Goal: Task Accomplishment & Management: Manage account settings

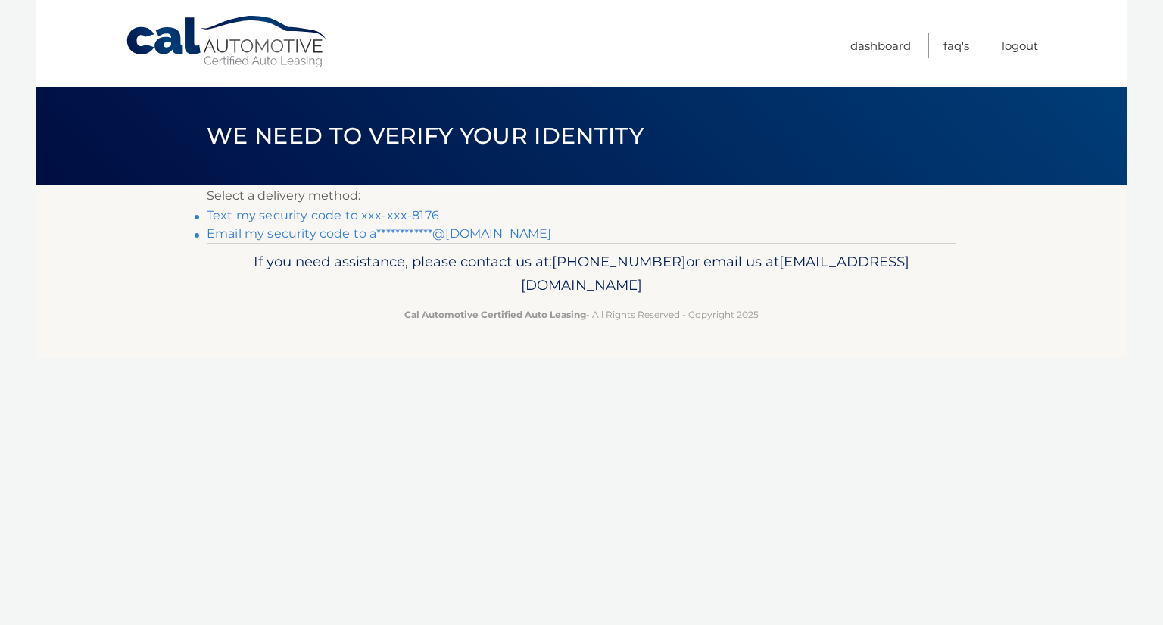
click at [285, 213] on link "Text my security code to xxx-xxx-8176" at bounding box center [323, 215] width 232 height 14
click at [403, 216] on link "Text my security code to xxx-xxx-8176" at bounding box center [323, 215] width 232 height 14
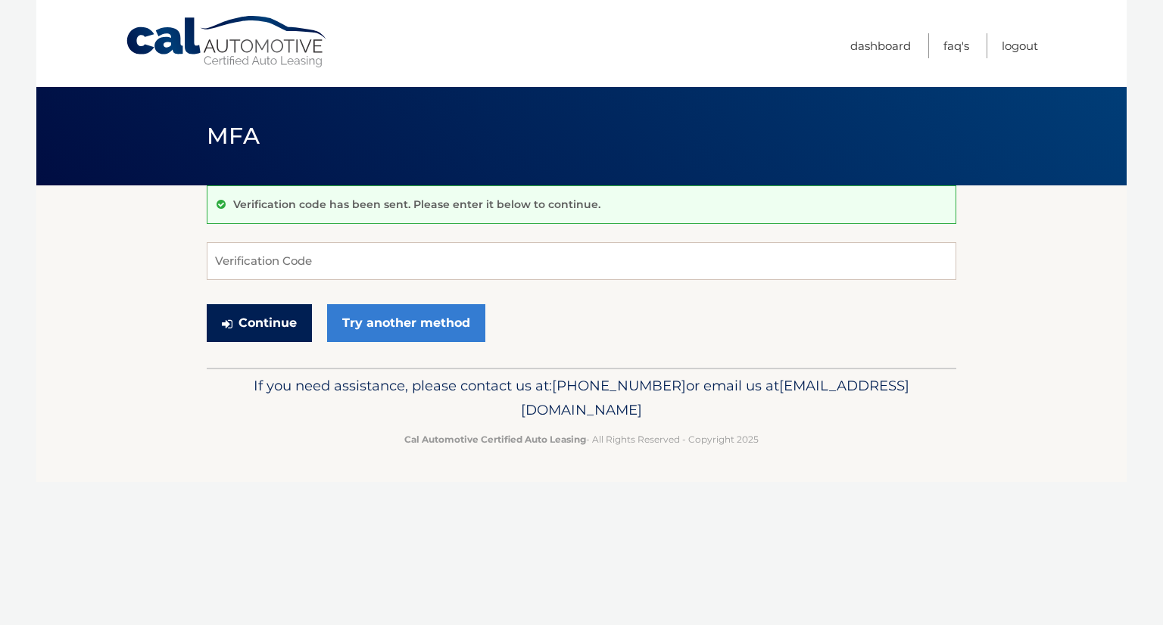
click at [279, 334] on button "Continue" at bounding box center [259, 323] width 105 height 38
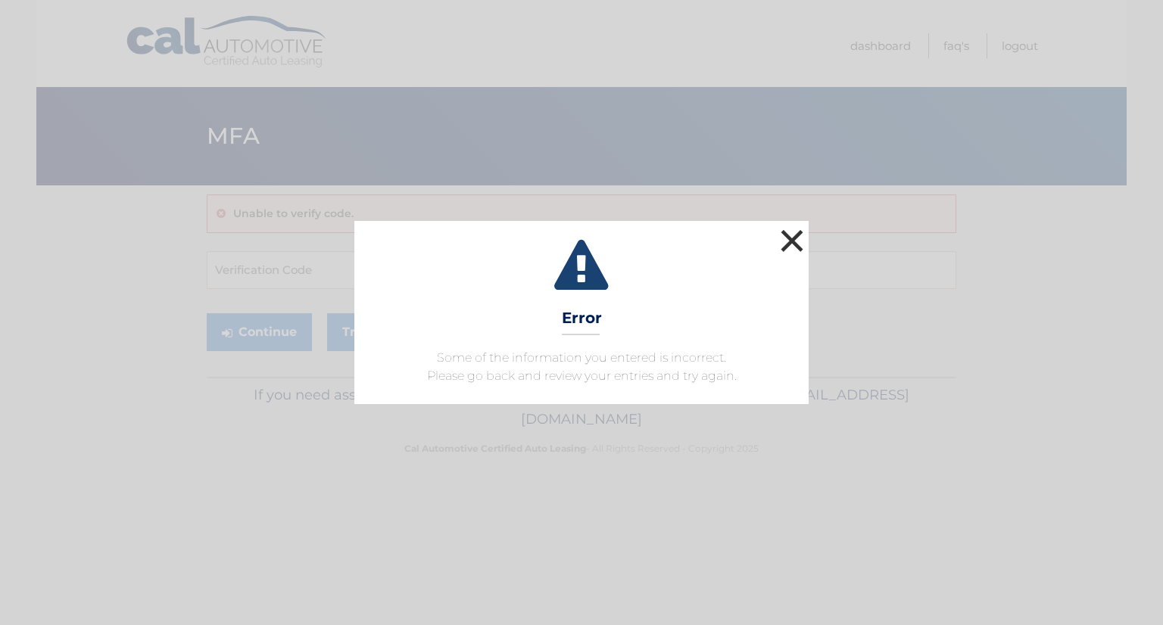
click at [797, 239] on button "×" at bounding box center [792, 241] width 30 height 30
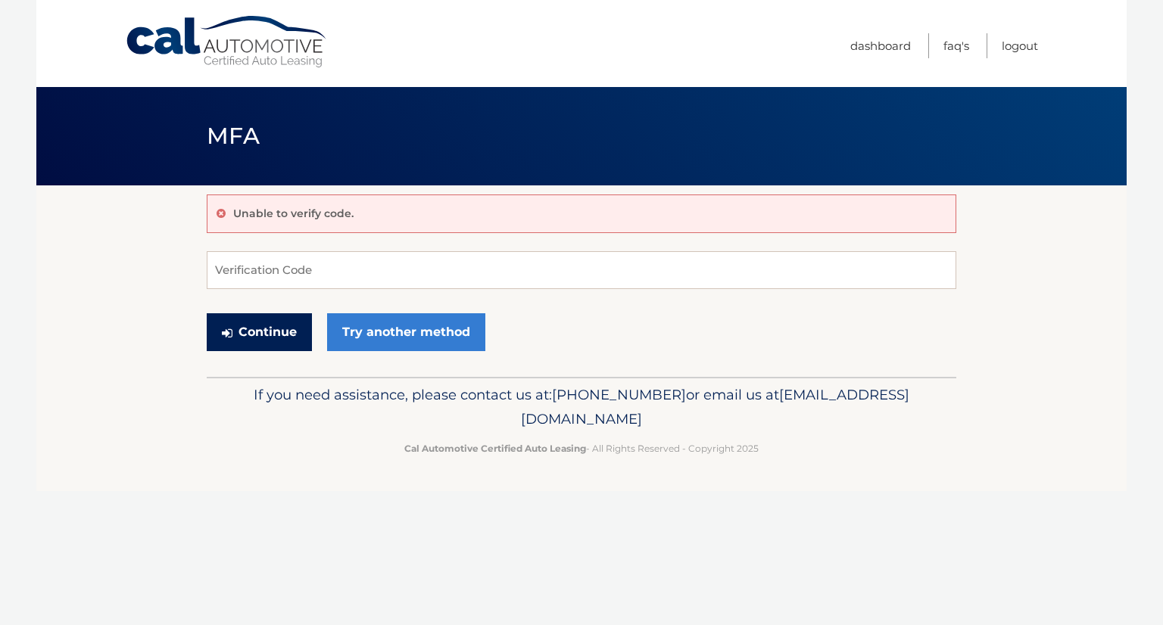
click at [242, 330] on button "Continue" at bounding box center [259, 332] width 105 height 38
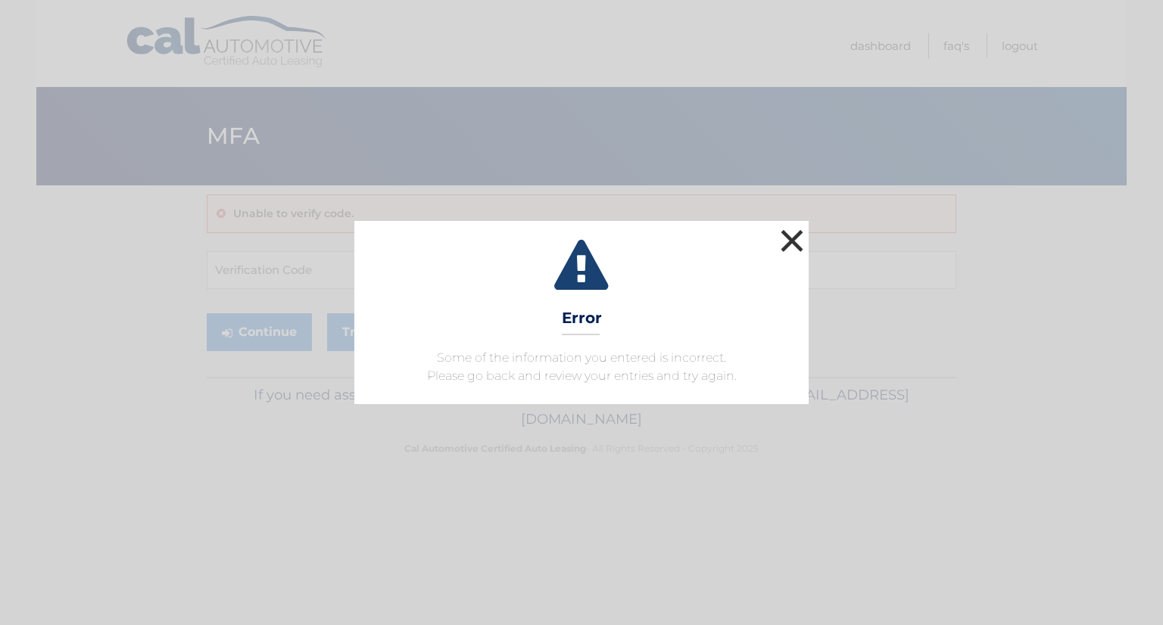
click at [797, 238] on button "×" at bounding box center [792, 241] width 30 height 30
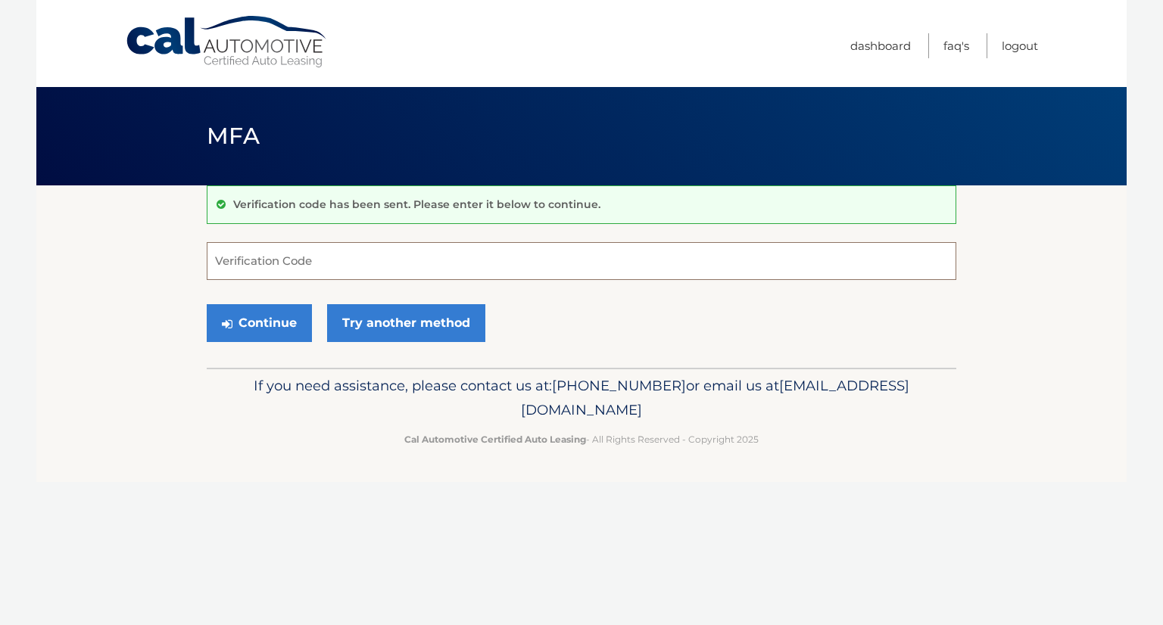
click at [351, 260] on input "Verification Code" at bounding box center [582, 261] width 750 height 38
type input "402197"
click at [301, 324] on button "Continue" at bounding box center [259, 323] width 105 height 38
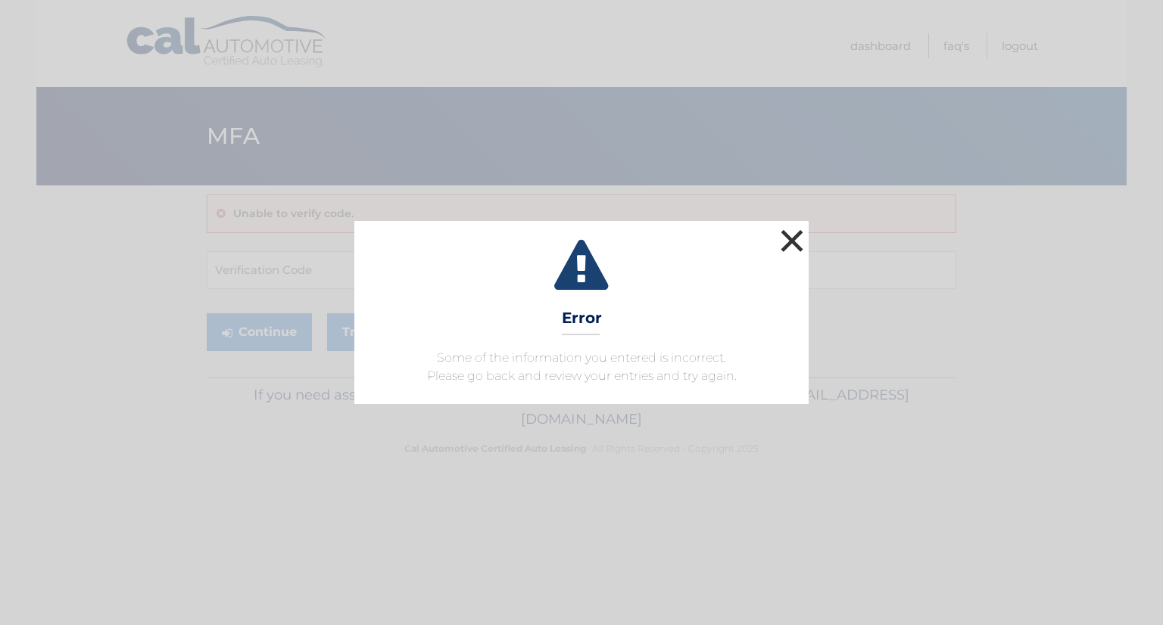
click at [788, 234] on button "×" at bounding box center [792, 241] width 30 height 30
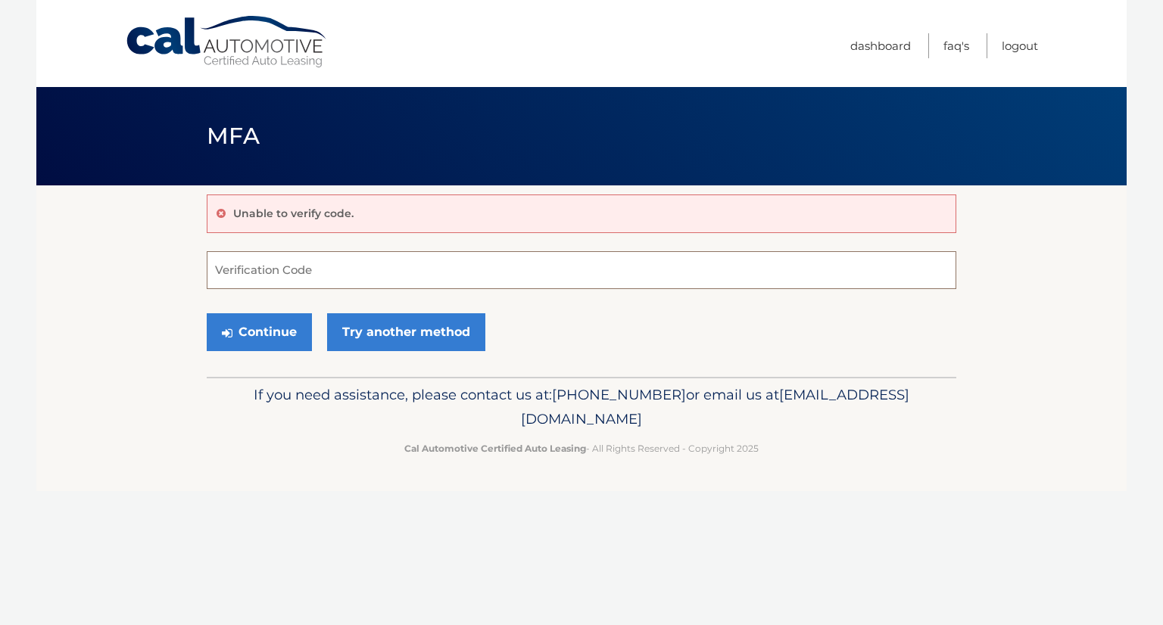
click at [370, 264] on input "Verification Code" at bounding box center [582, 270] width 750 height 38
type input "169913"
click at [295, 322] on button "Continue" at bounding box center [259, 332] width 105 height 38
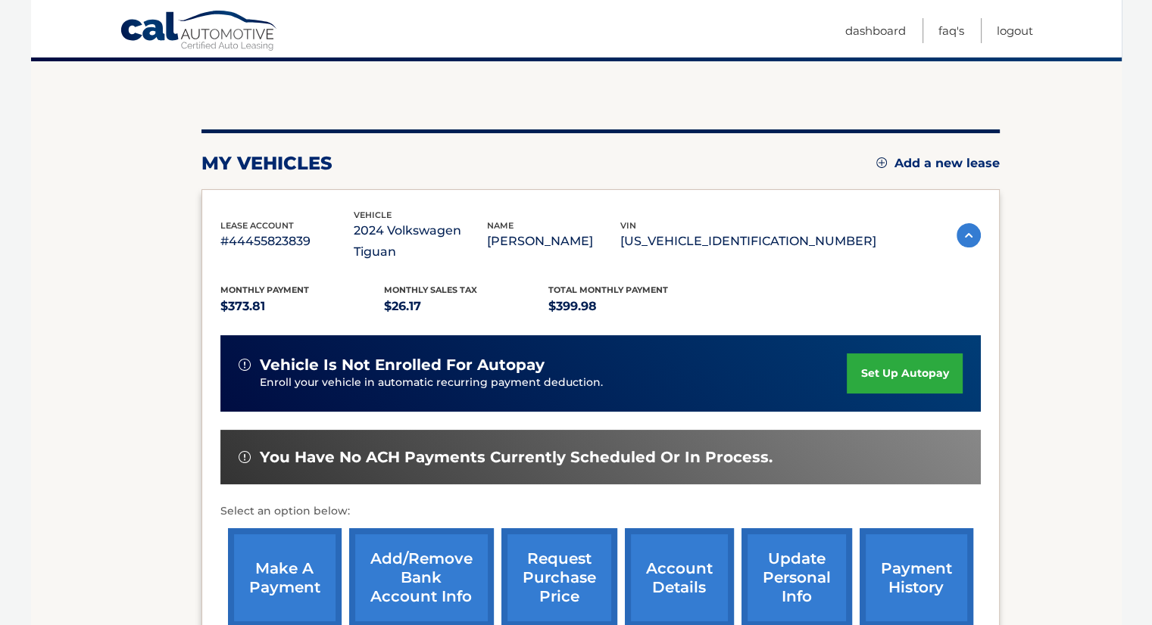
scroll to position [151, 0]
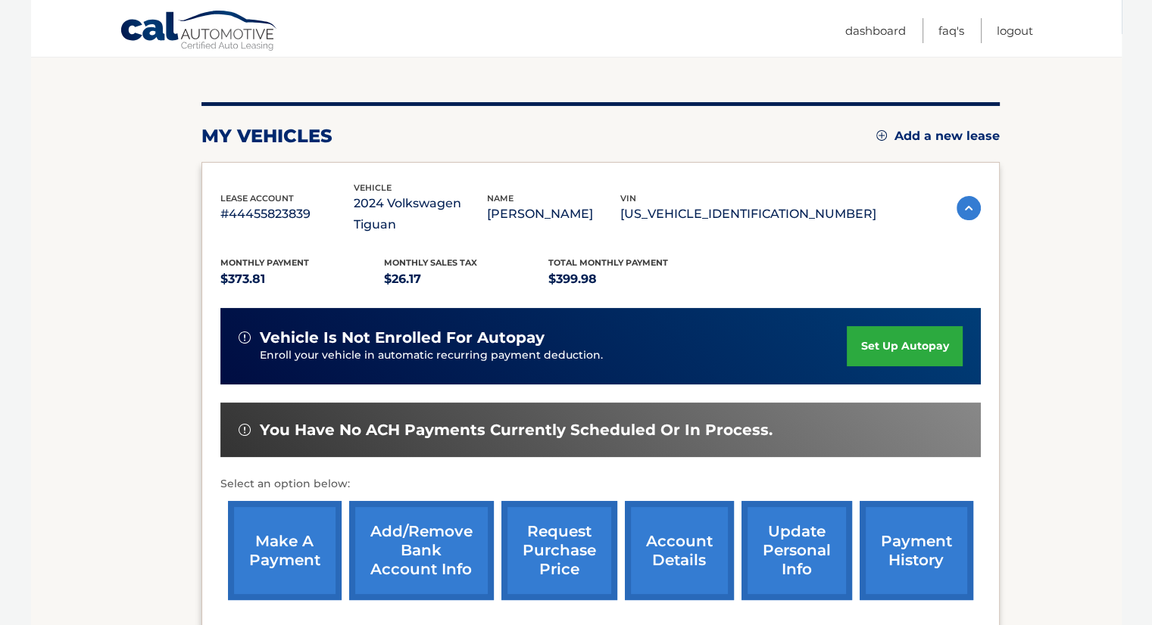
click at [306, 555] on link "make a payment" at bounding box center [285, 550] width 114 height 99
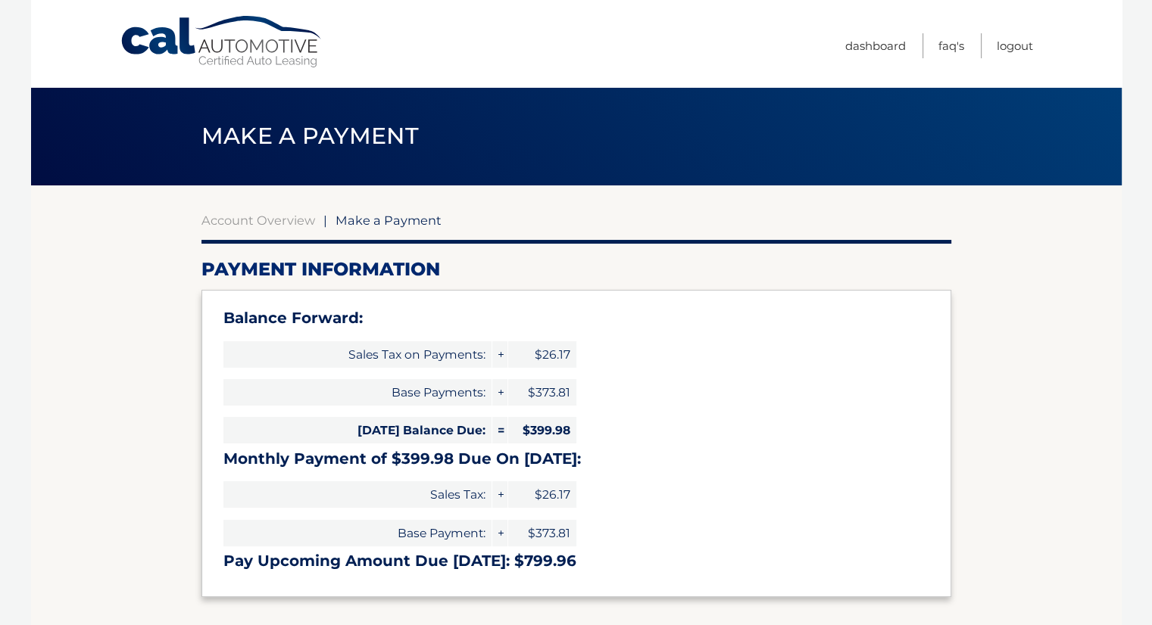
select select "YTM3YTQyZjUtY2Q5Zi00MmQ5LTg3NzctMGYzYWRiMmM3YTUw"
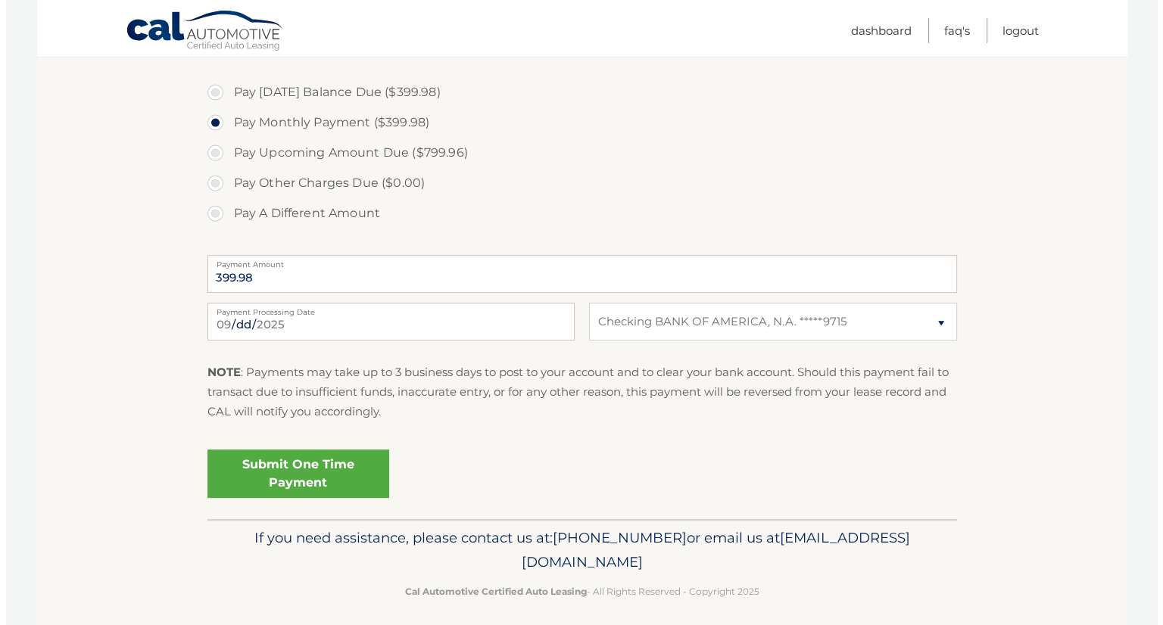
scroll to position [558, 0]
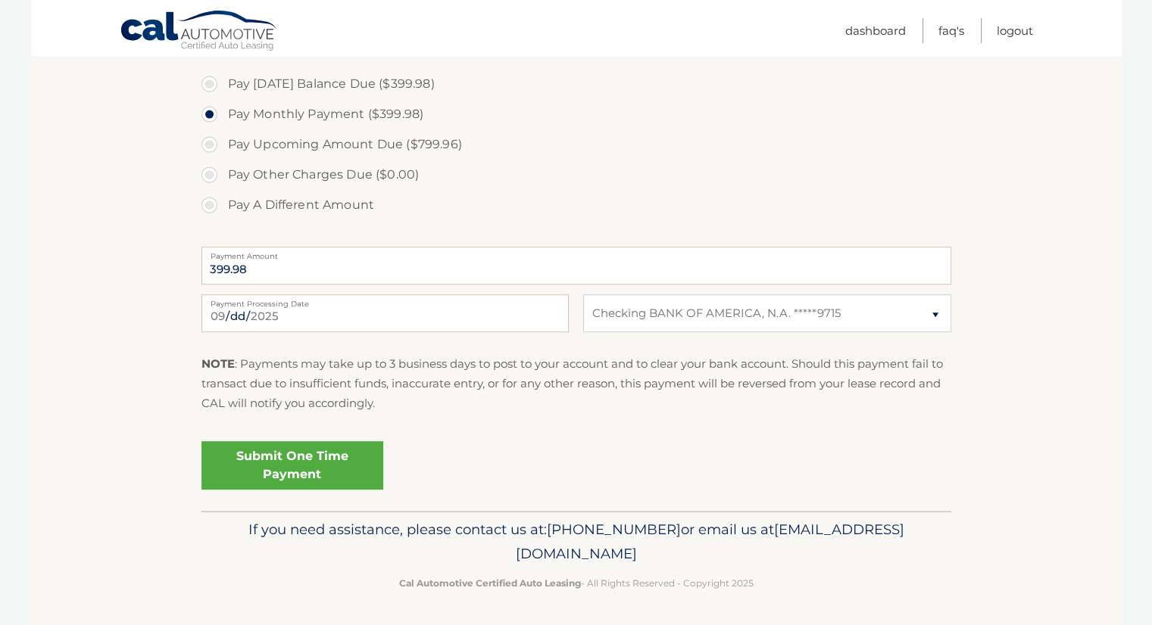
click at [249, 468] on link "Submit One Time Payment" at bounding box center [292, 465] width 182 height 48
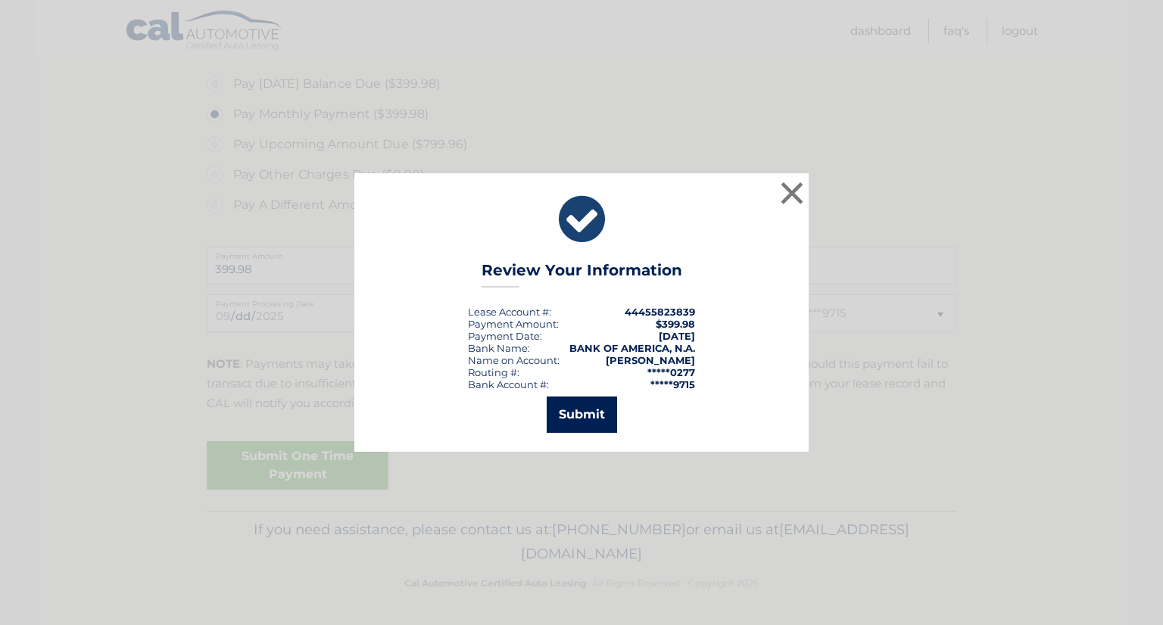
click at [579, 419] on button "Submit" at bounding box center [582, 415] width 70 height 36
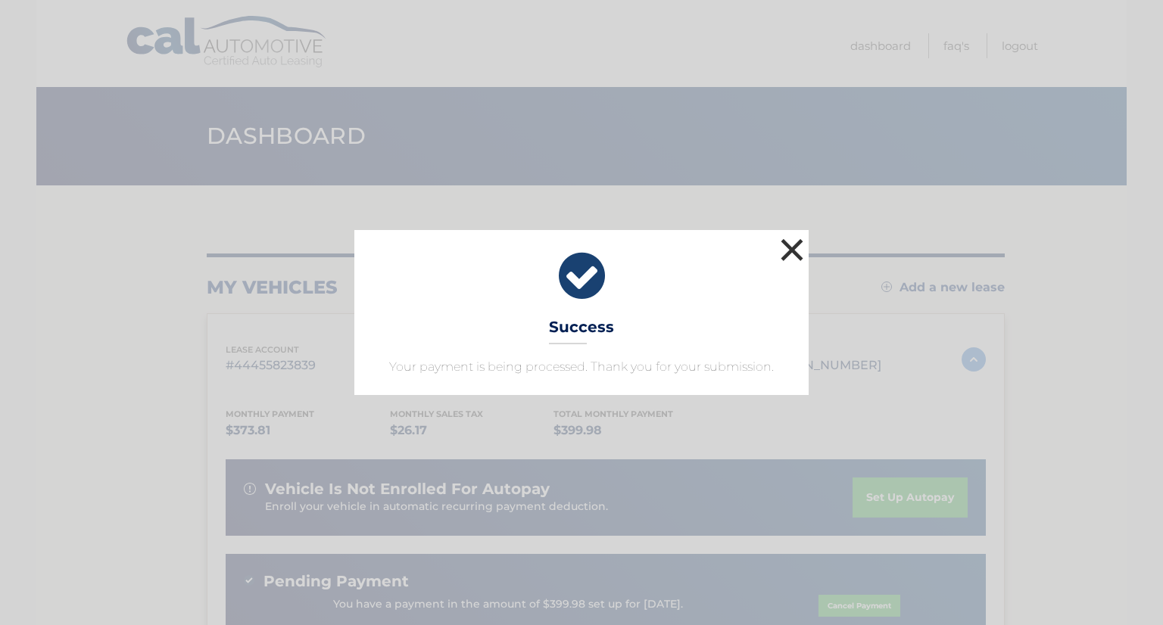
click at [789, 244] on button "×" at bounding box center [792, 250] width 30 height 30
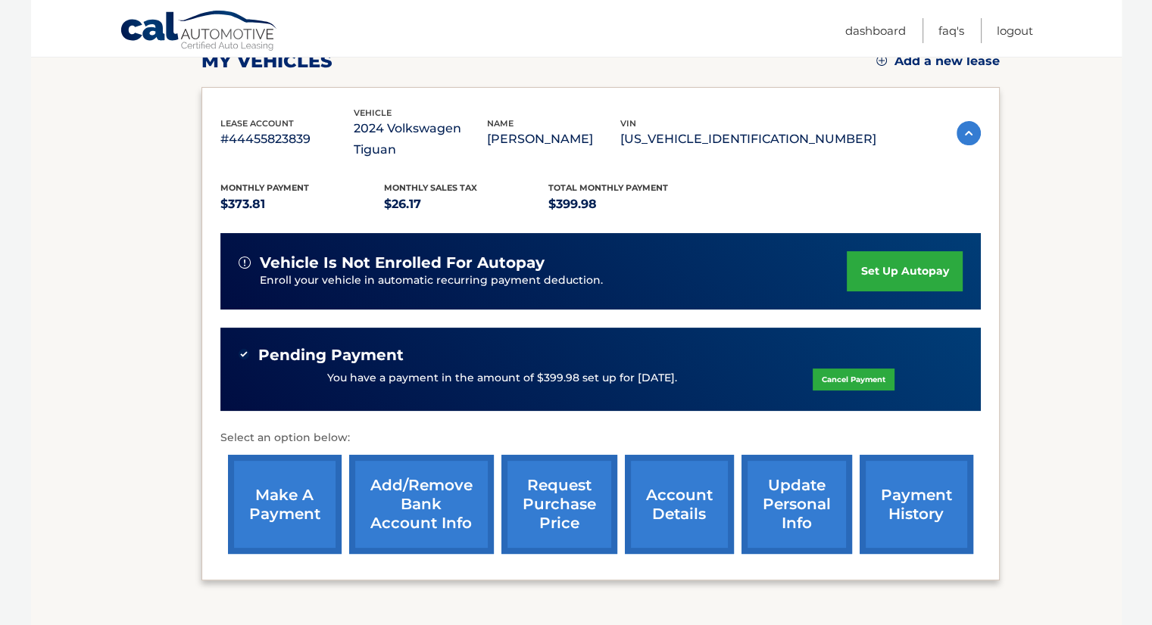
scroll to position [227, 0]
